Goal: Find specific page/section: Find specific page/section

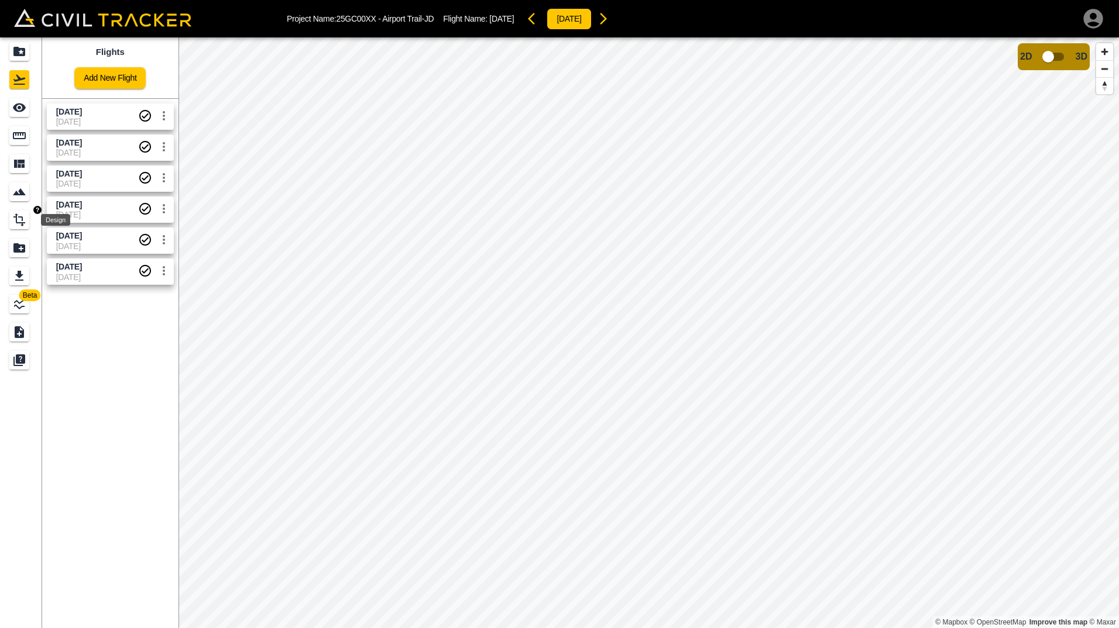
click at [25, 219] on icon "Design" at bounding box center [19, 220] width 14 height 14
